Goal: Task Accomplishment & Management: Manage account settings

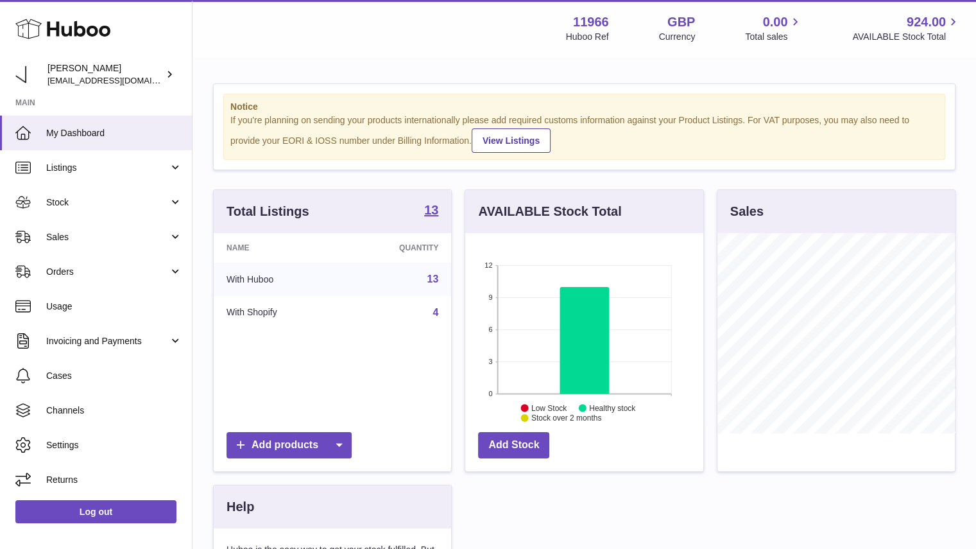
scroll to position [200, 238]
click at [69, 159] on link "Listings" at bounding box center [96, 167] width 192 height 35
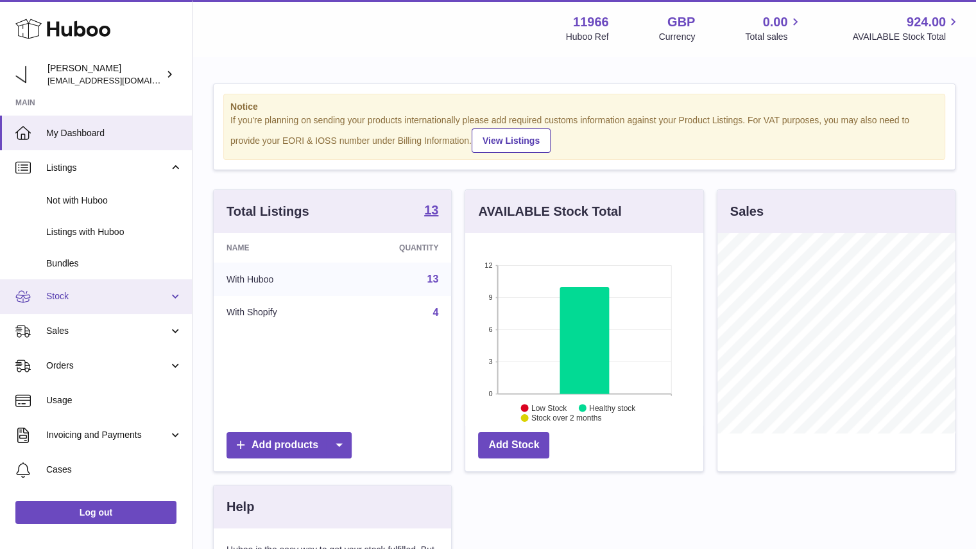
click at [123, 307] on link "Stock" at bounding box center [96, 296] width 192 height 35
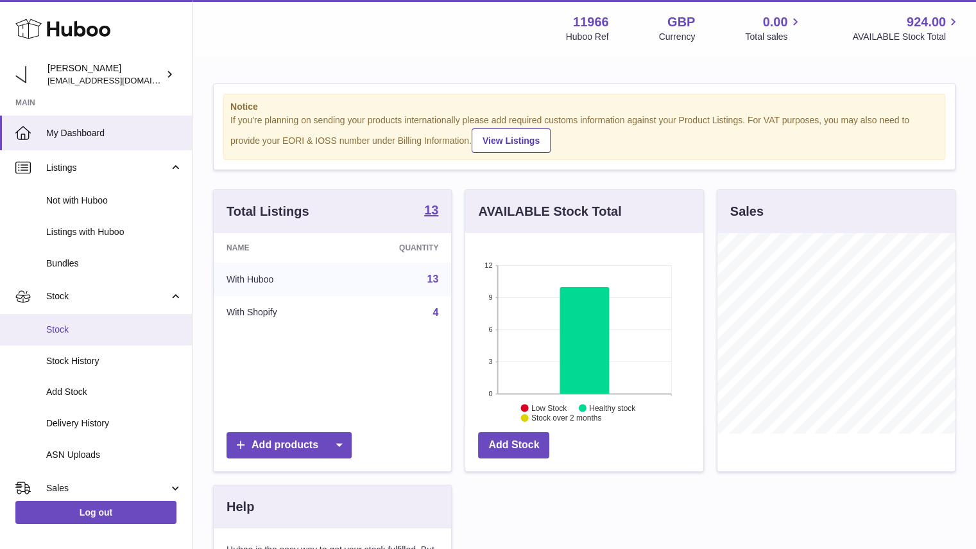
click at [110, 328] on span "Stock" at bounding box center [114, 330] width 136 height 12
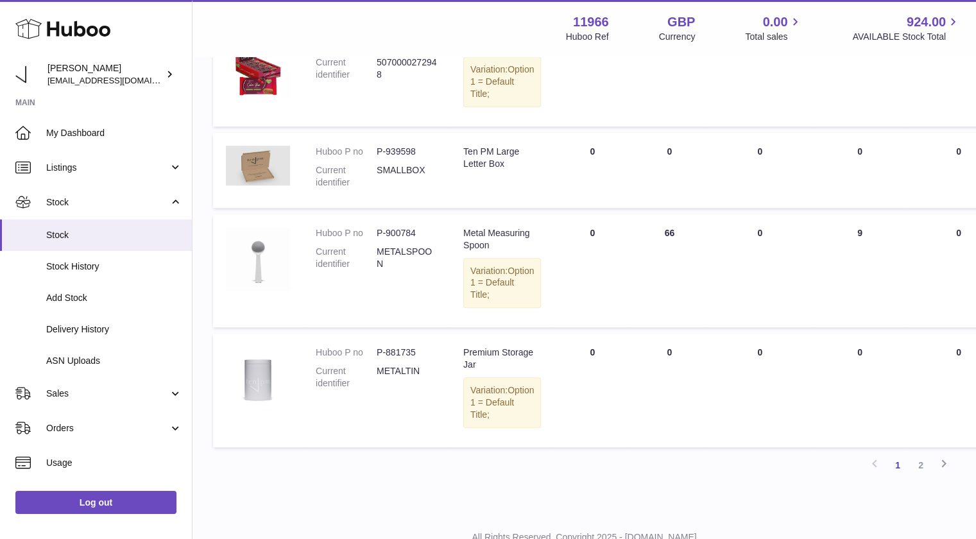
scroll to position [853, 0]
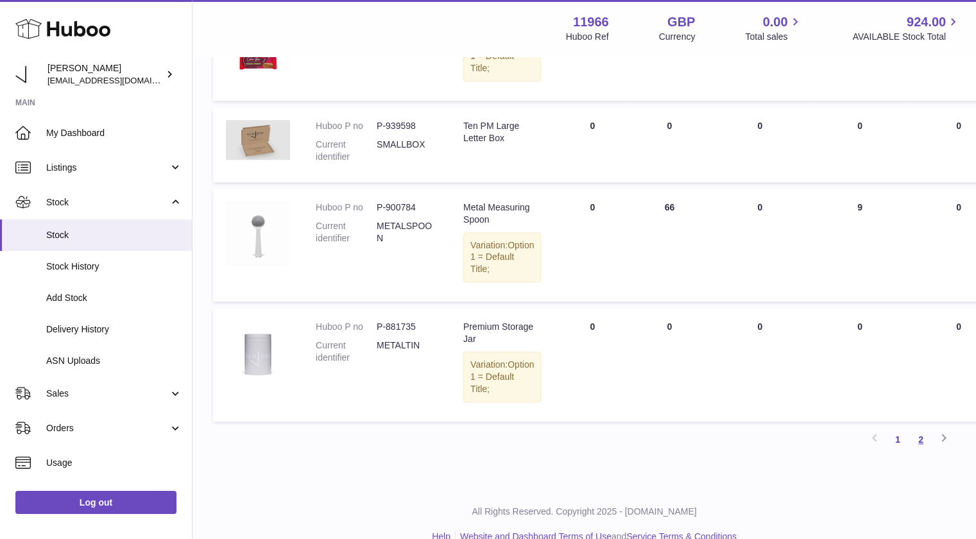
click at [924, 451] on link "2" at bounding box center [921, 439] width 23 height 23
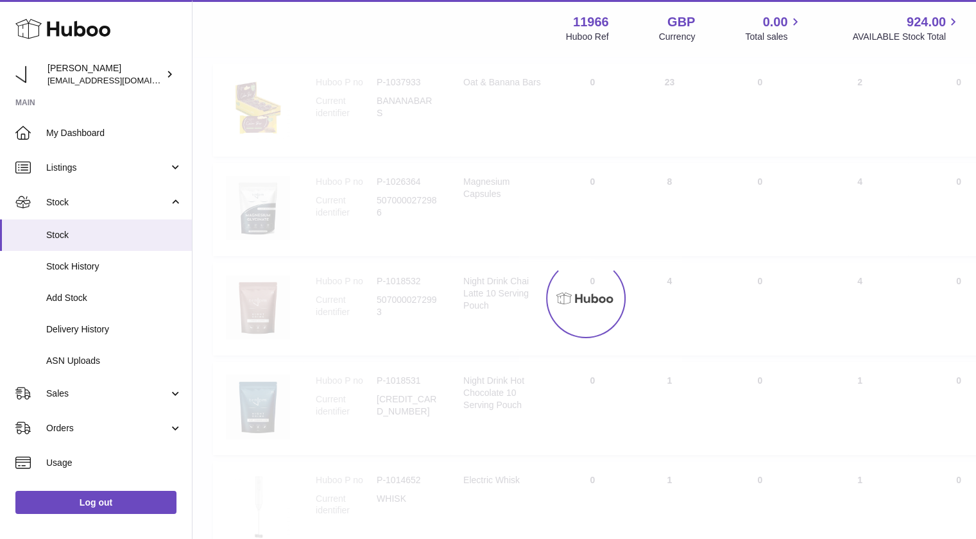
scroll to position [58, 0]
